Goal: Navigation & Orientation: Find specific page/section

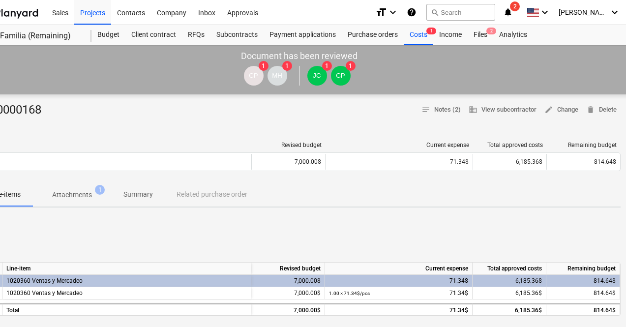
scroll to position [0, 37]
click at [608, 15] on div "Project fetching failed" at bounding box center [489, 10] width 266 height 21
click at [600, 12] on div "Project fetching failed" at bounding box center [489, 10] width 266 height 21
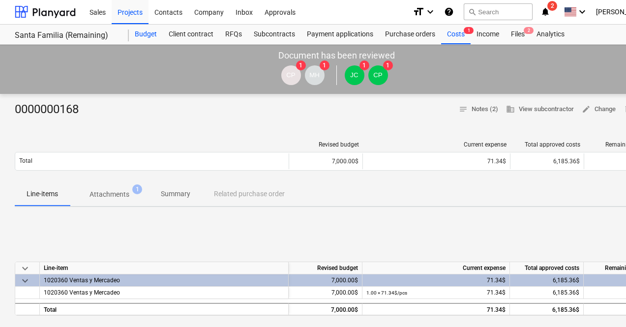
click at [141, 36] on div "Budget" at bounding box center [146, 35] width 34 height 20
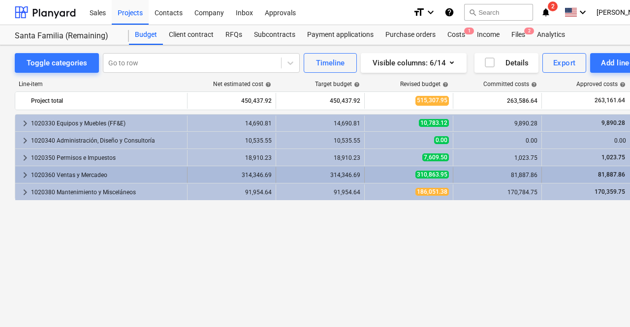
click at [69, 172] on div "1020360 Ventas y Mercadeo" at bounding box center [107, 175] width 152 height 16
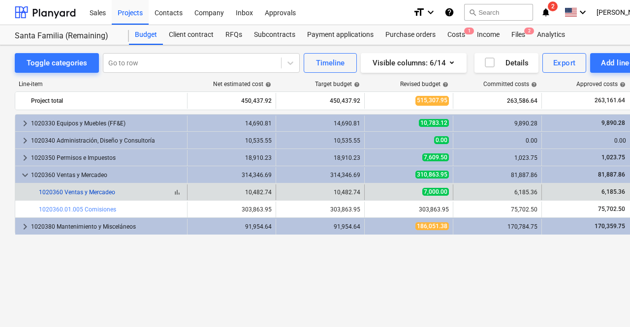
click at [96, 194] on link "1020360 Ventas y Mercadeo" at bounding box center [77, 192] width 76 height 7
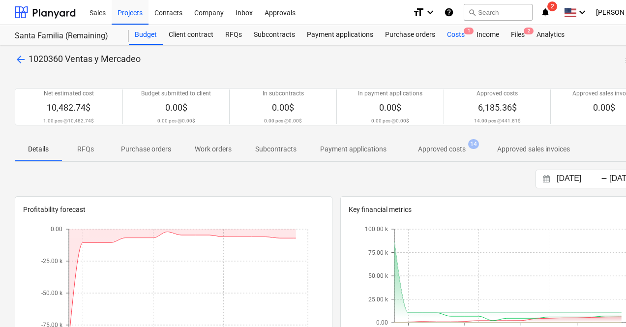
click at [456, 34] on div "Costs 1" at bounding box center [456, 35] width 30 height 20
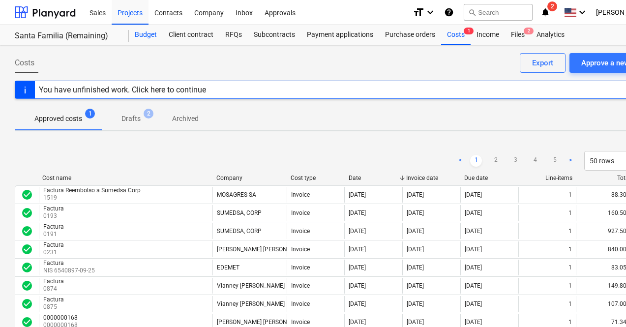
click at [147, 39] on div "Budget" at bounding box center [146, 35] width 34 height 20
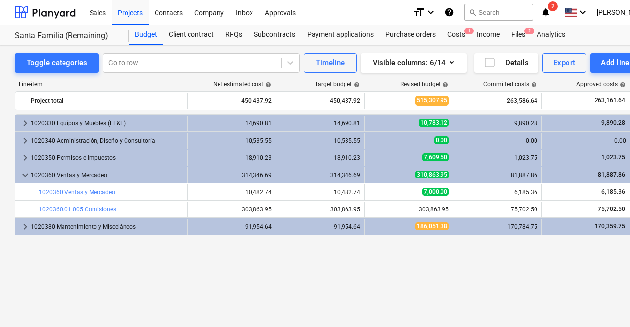
click at [613, 16] on div "Project fetching failed" at bounding box center [492, 10] width 266 height 21
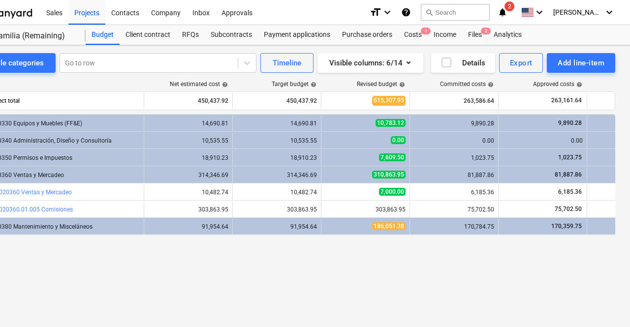
click at [608, 14] on div "Project fetching failed" at bounding box center [492, 10] width 266 height 21
click at [595, 14] on div "Project fetching failed" at bounding box center [492, 10] width 266 height 21
click at [607, 14] on div "Project fetching failed" at bounding box center [492, 10] width 266 height 21
click at [571, 15] on div "Project fetching failed" at bounding box center [492, 10] width 266 height 21
click at [606, 14] on div "Project fetching failed" at bounding box center [492, 10] width 266 height 21
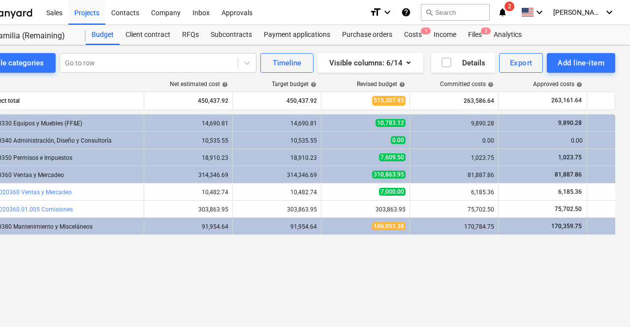
click at [609, 9] on div "Project fetching failed" at bounding box center [492, 10] width 266 height 21
click at [604, 14] on div "Project fetching failed" at bounding box center [492, 10] width 266 height 21
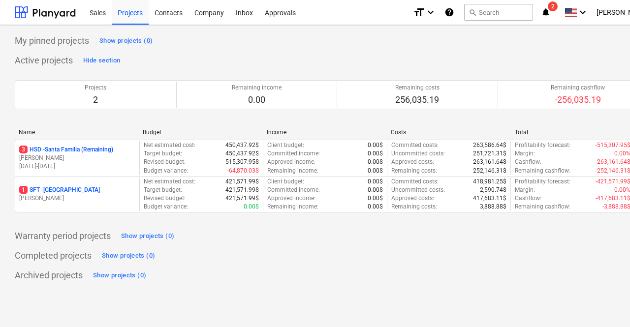
scroll to position [0, 43]
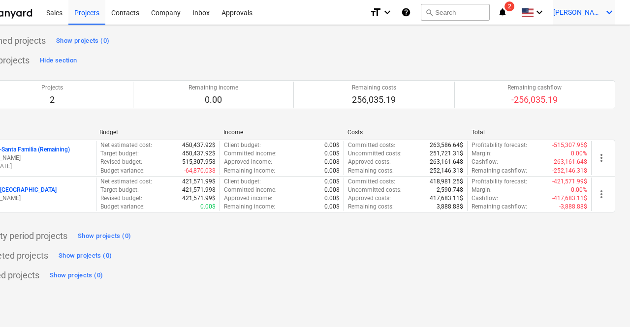
click at [595, 14] on span "[PERSON_NAME]" at bounding box center [577, 12] width 49 height 8
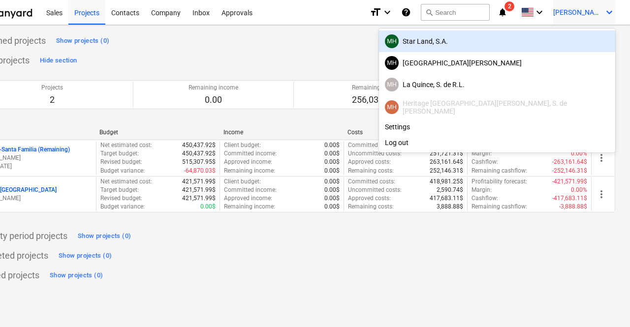
click at [526, 46] on div "MH Star Land, S.A." at bounding box center [497, 41] width 224 height 14
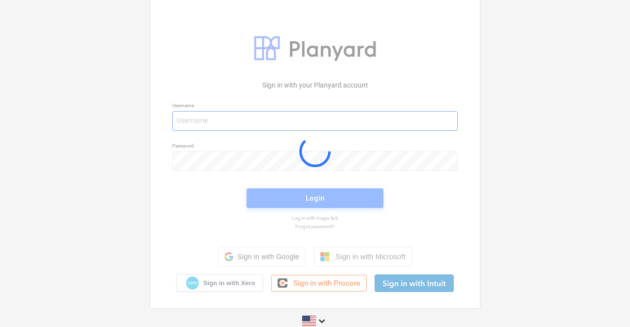
type input "marian+hsd@conservatoriosa.com"
